Goal: Task Accomplishment & Management: Use online tool/utility

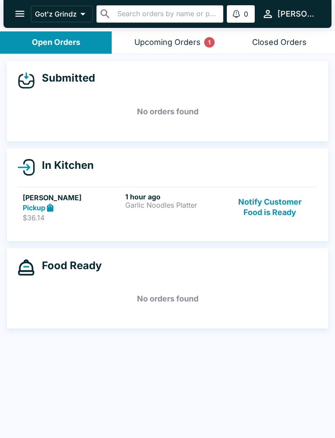
click at [271, 203] on button "Notify Customer Food is Ready" at bounding box center [270, 207] width 85 height 30
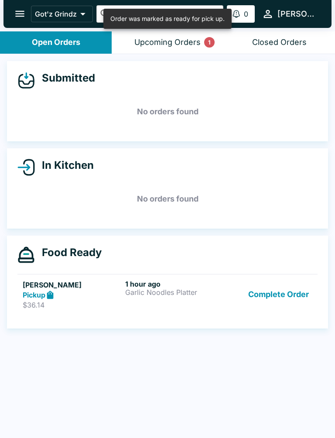
click at [284, 301] on button "Complete Order" at bounding box center [279, 294] width 68 height 30
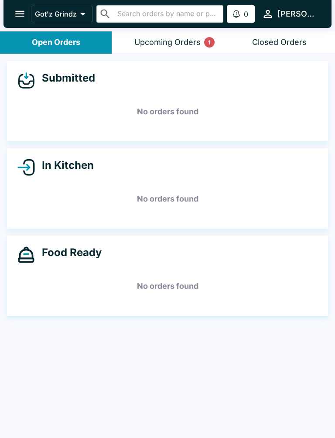
click at [181, 37] on div "Upcoming Orders 1" at bounding box center [167, 42] width 66 height 10
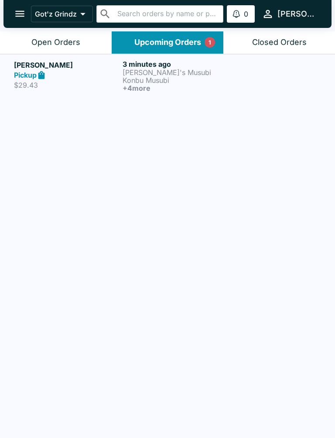
click at [48, 73] on div "Pickup" at bounding box center [66, 75] width 105 height 10
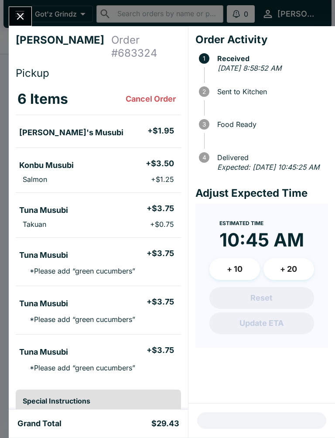
click at [22, 22] on icon "Close" at bounding box center [20, 16] width 12 height 12
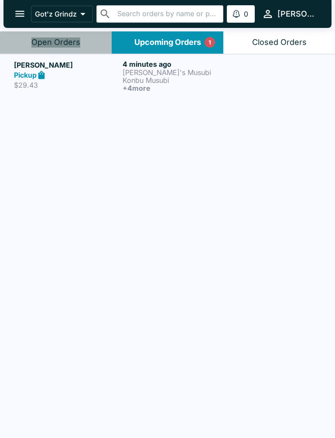
click at [56, 45] on div "Open Orders" at bounding box center [55, 42] width 49 height 10
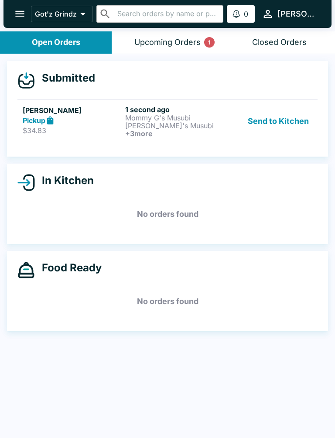
click at [136, 120] on p "Mommy G's Musubi" at bounding box center [174, 118] width 99 height 8
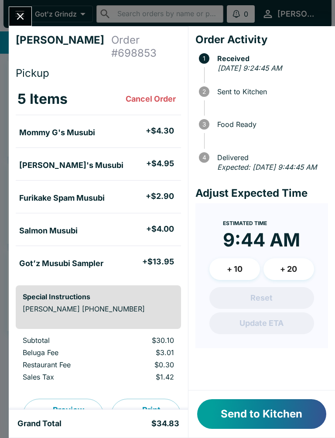
click at [258, 417] on button "Send to Kitchen" at bounding box center [261, 414] width 129 height 30
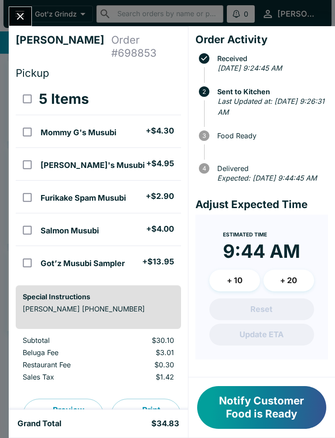
click at [260, 405] on button "Notify Customer Food is Ready" at bounding box center [261, 407] width 129 height 43
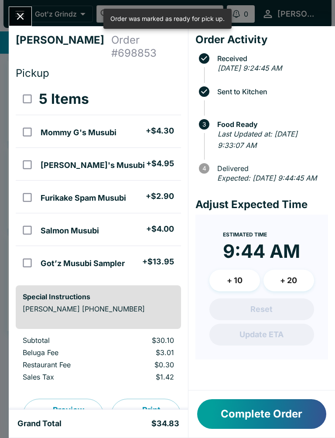
click at [11, 23] on div at bounding box center [20, 17] width 23 height 20
click at [24, 11] on icon "Close" at bounding box center [20, 16] width 12 height 12
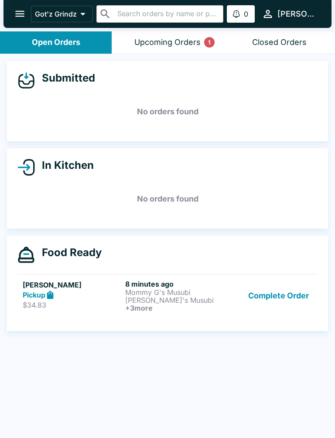
click at [296, 309] on button "Complete Order" at bounding box center [279, 295] width 68 height 32
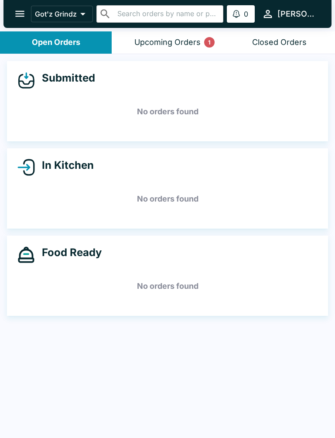
click at [191, 52] on button "Upcoming Orders 1" at bounding box center [168, 42] width 112 height 22
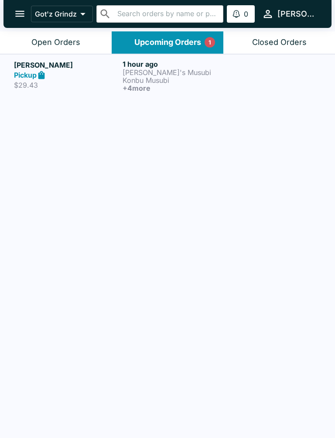
click at [151, 81] on p "Konbu Musubi" at bounding box center [175, 80] width 105 height 8
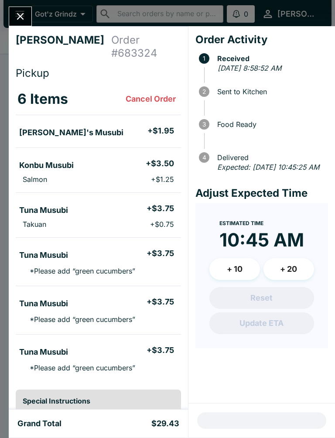
click at [24, 16] on icon "Close" at bounding box center [20, 16] width 12 height 12
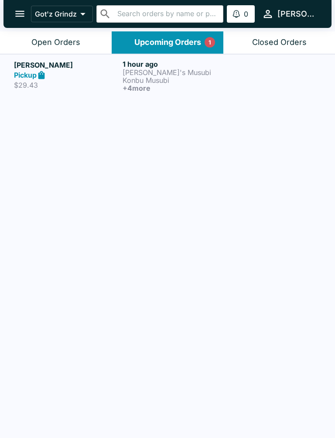
click at [75, 46] on div "Open Orders" at bounding box center [55, 42] width 49 height 10
